Goal: Ask a question

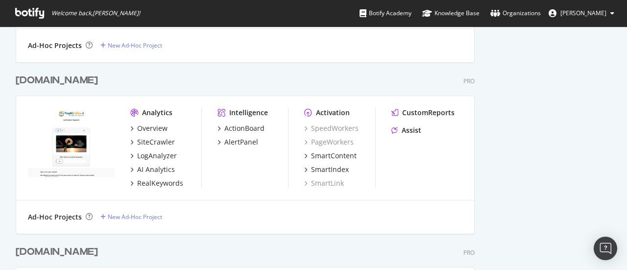
scroll to position [588, 0]
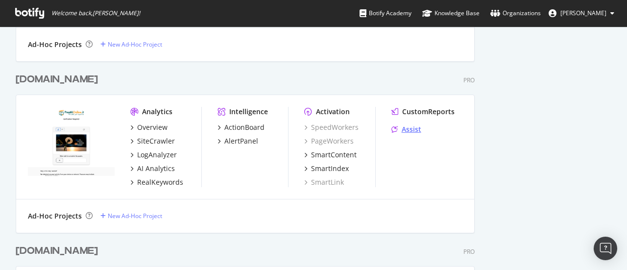
click at [413, 132] on div "Assist" at bounding box center [412, 129] width 20 height 10
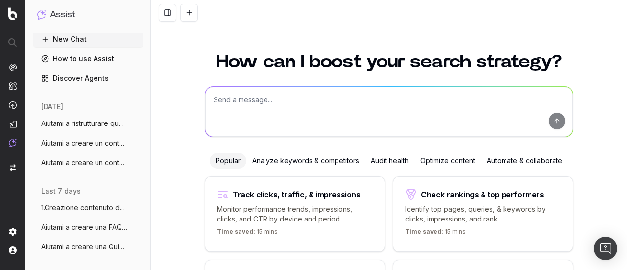
click at [251, 110] on textarea at bounding box center [388, 112] width 367 height 50
paste textarea "Aiutami a ristrutturare questa Guida in modo che sia: • più scorrevole e leggib…"
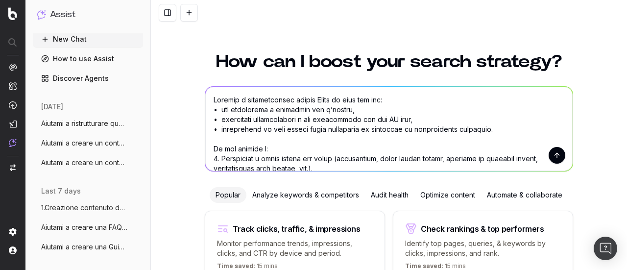
type textarea "Aiutami a ristrutturare questa Guida in modo che sia: • più scorrevole e leggib…"
click at [555, 160] on button "submit" at bounding box center [557, 155] width 17 height 17
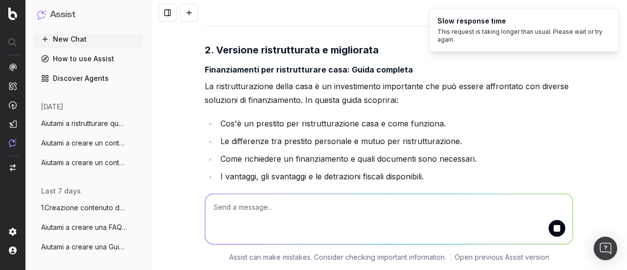
scroll to position [2265, 0]
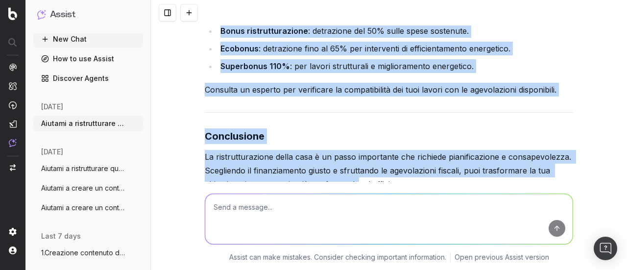
scroll to position [3966, 0]
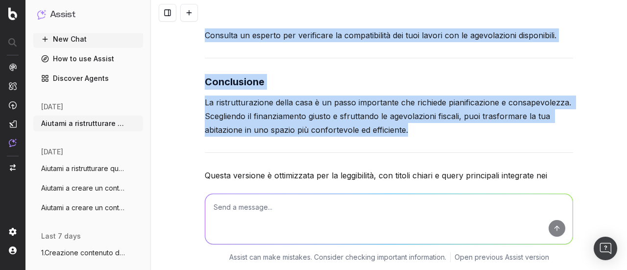
drag, startPoint x: 197, startPoint y: 68, endPoint x: 429, endPoint y: 69, distance: 232.2
copy div "Finanziamenti per ristrutturare casa: Guida completa La ristrutturazione della …"
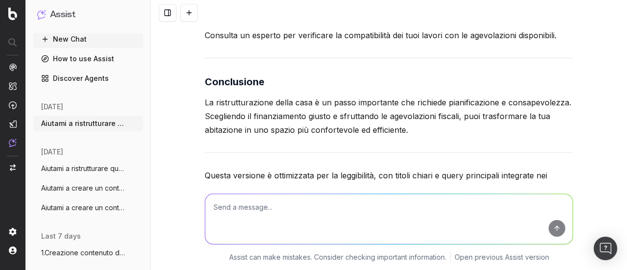
click at [296, 217] on textarea at bounding box center [388, 219] width 367 height 50
type textarea "v"
paste textarea "Se necessario, amplia i concetti e integra esempi, dati, casi d’uso o riferimen…"
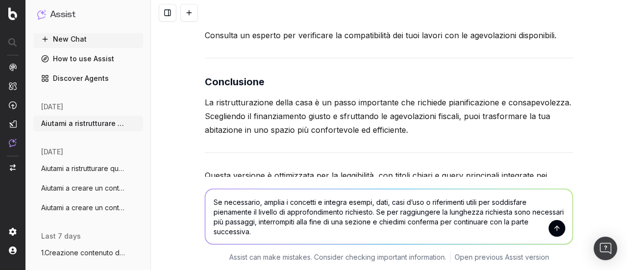
click at [210, 201] on textarea "Se necessario, amplia i concetti e integra esempi, dati, casi d’uso o riferimen…" at bounding box center [388, 216] width 367 height 55
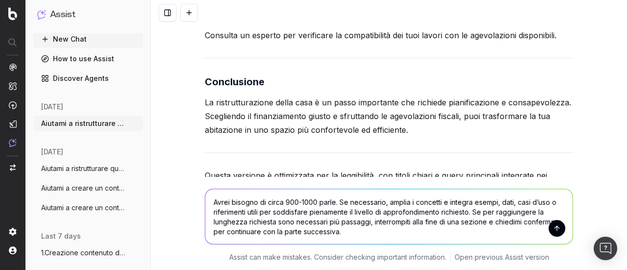
drag, startPoint x: 323, startPoint y: 201, endPoint x: 366, endPoint y: 218, distance: 45.8
click at [326, 202] on textarea "Avrei bisogno di circa 900-1000 parle. Se necessario, amplia i concetti e integ…" at bounding box center [388, 216] width 367 height 55
click at [377, 239] on textarea "Avrei bisogno di circa 900-1000 parole. Se necessario, amplia i concetti e inte…" at bounding box center [388, 216] width 367 height 55
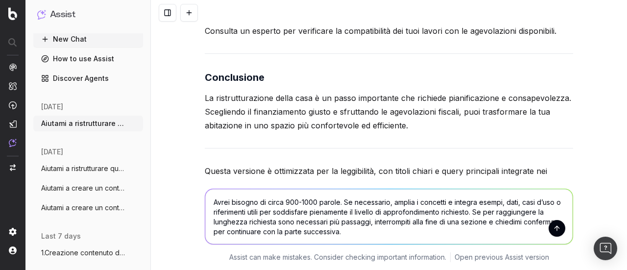
scroll to position [3971, 0]
type textarea "Avrei bisogno di circa 900-1000 parole. Se necessario, amplia i concetti e inte…"
click at [554, 228] on button "submit" at bounding box center [557, 228] width 17 height 17
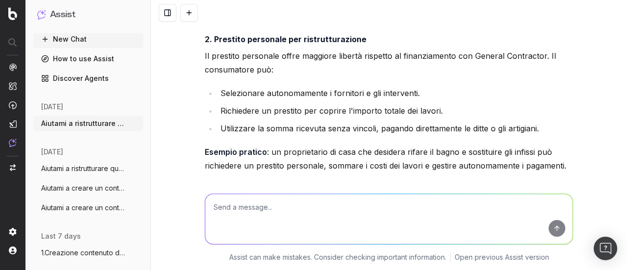
scroll to position [5449, 0]
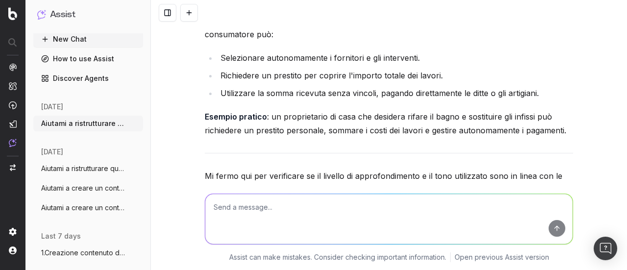
click at [356, 224] on textarea at bounding box center [388, 219] width 367 height 50
type textarea "procedi"
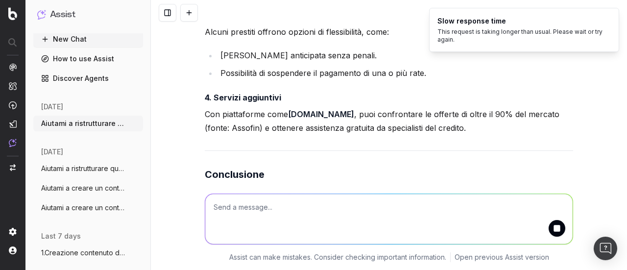
scroll to position [7627, 0]
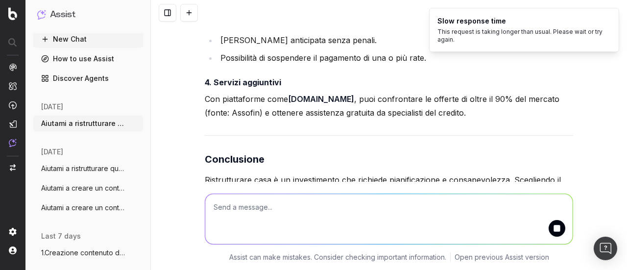
click at [318, 218] on textarea at bounding box center [388, 219] width 367 height 50
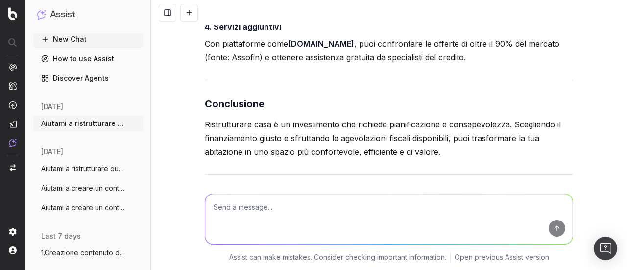
scroll to position [7682, 0]
click at [267, 213] on textarea at bounding box center [388, 219] width 367 height 50
click at [560, 234] on textarea "mandami tutta la guida elaborata in un unico messaggio" at bounding box center [388, 219] width 367 height 50
click at [557, 236] on form "mandami tutta la guida elaborata in un unico messaggio" at bounding box center [388, 219] width 367 height 50
type textarea "mandami tutta la guida elaborata in un unico messaggio"
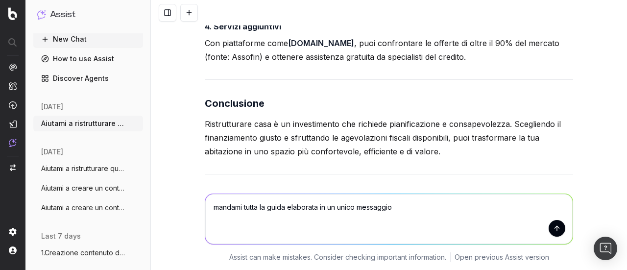
click at [556, 229] on button "submit" at bounding box center [557, 228] width 17 height 17
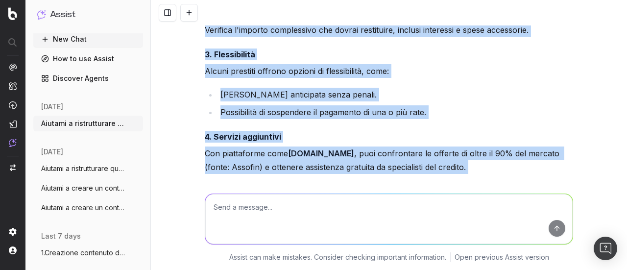
scroll to position [11100, 0]
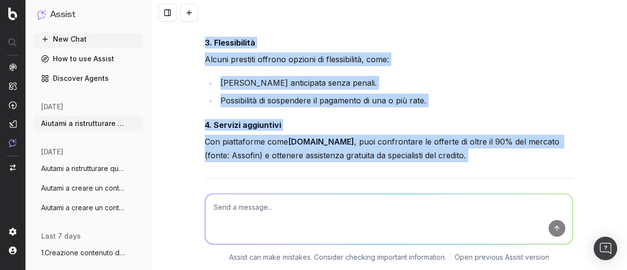
drag, startPoint x: 200, startPoint y: 36, endPoint x: 477, endPoint y: 130, distance: 292.8
copy div "Finanziamenti per ristrutturare casa: Guida completa Ristrutturare casa è un pa…"
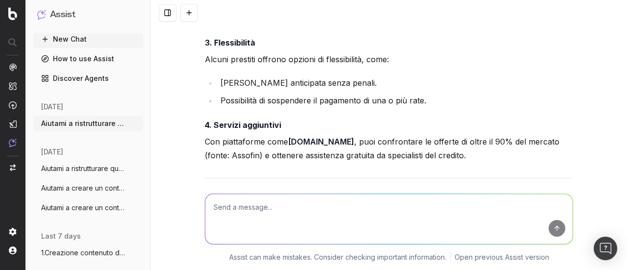
click at [343, 229] on textarea at bounding box center [388, 219] width 367 height 50
type textarea "mi sembra che le parole generate siano 1400, non 900-1000"
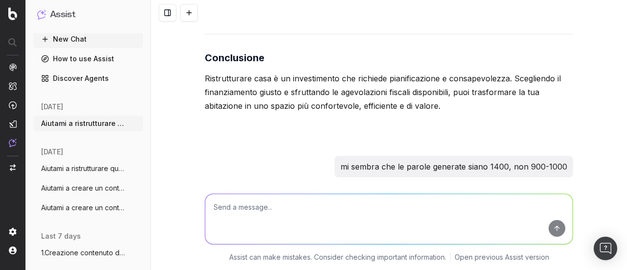
scroll to position [11259, 0]
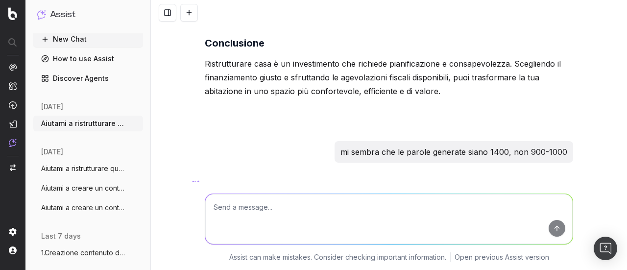
click at [307, 208] on textarea at bounding box center [388, 219] width 367 height 50
type textarea "sì"
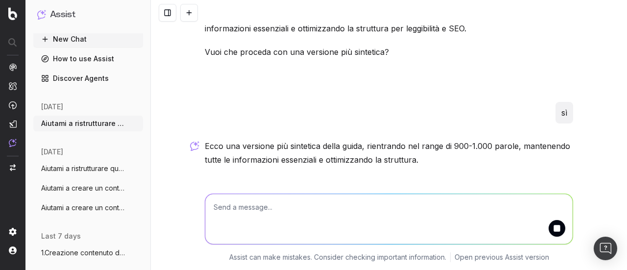
scroll to position [11506, 0]
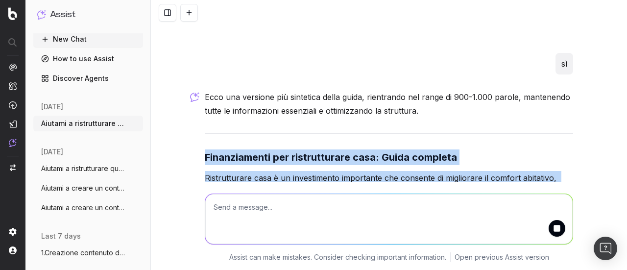
drag, startPoint x: 198, startPoint y: 37, endPoint x: 258, endPoint y: 72, distance: 68.9
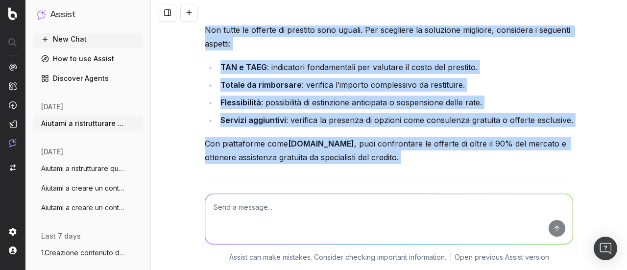
scroll to position [13495, 0]
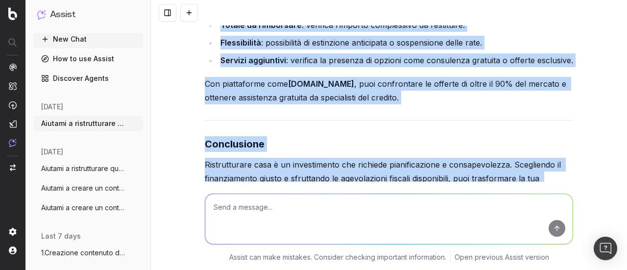
copy div "Finanziamenti per ristrutturare casa: Guida completa Ristrutturare casa è un in…"
